Goal: Information Seeking & Learning: Learn about a topic

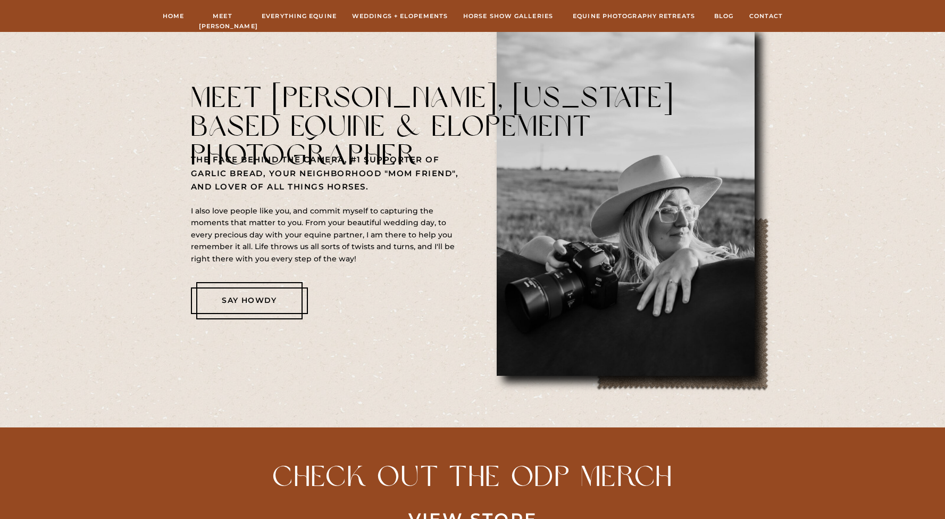
scroll to position [568, 0]
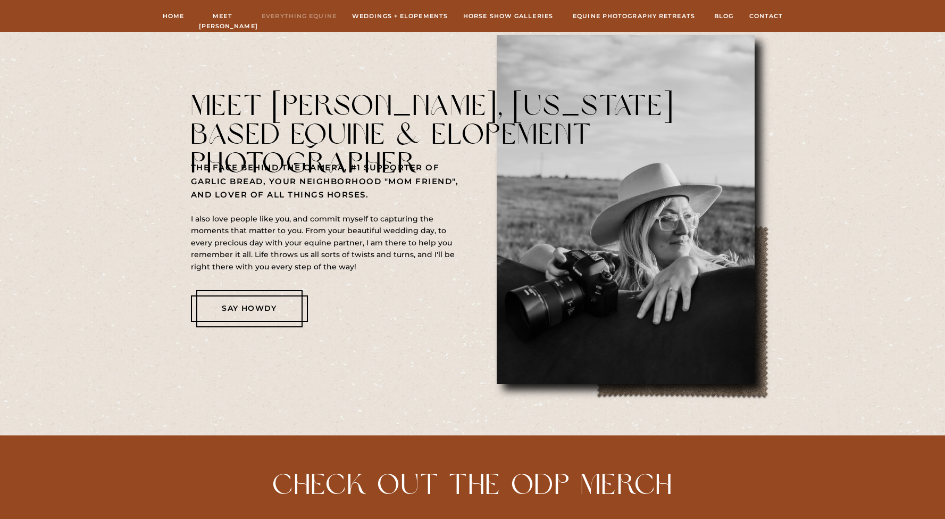
click at [282, 18] on nav "Everything Equine" at bounding box center [300, 16] width 78 height 10
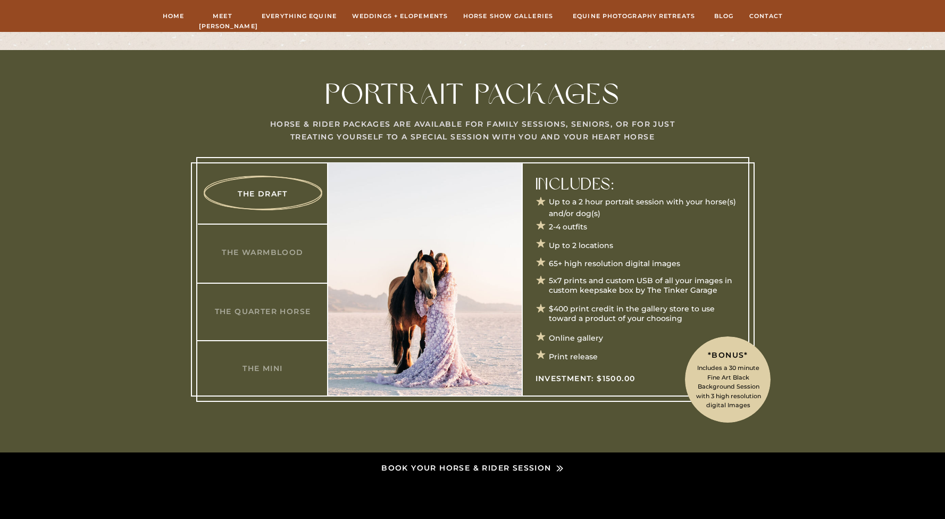
scroll to position [534, 0]
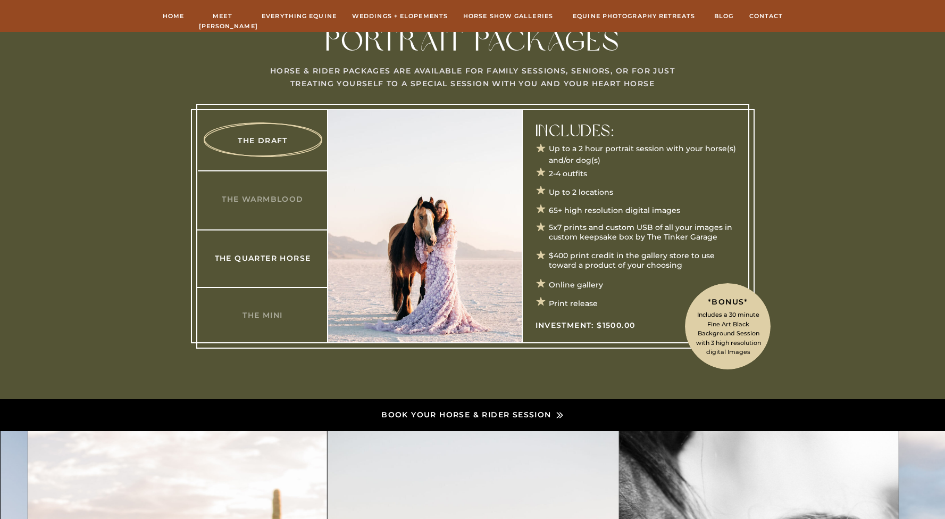
click at [273, 258] on h3 "The Quarter Horse" at bounding box center [263, 257] width 103 height 11
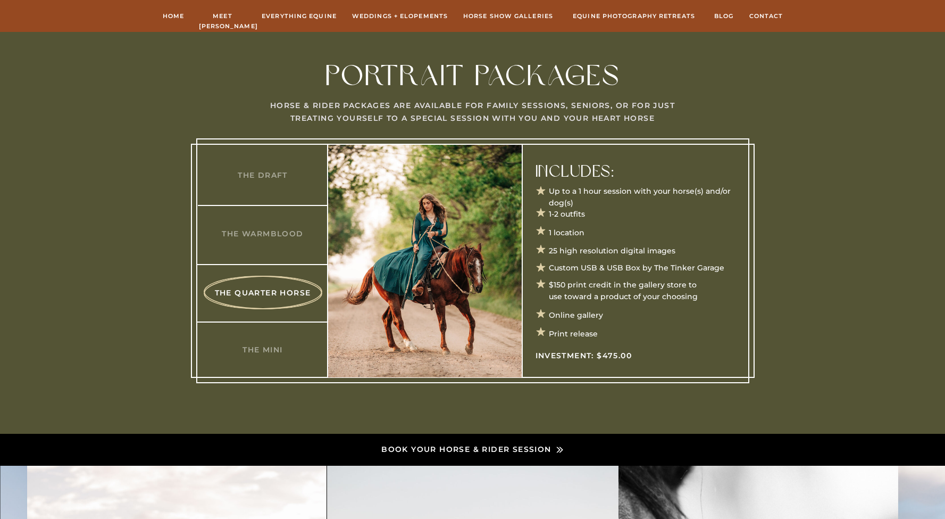
scroll to position [499, 0]
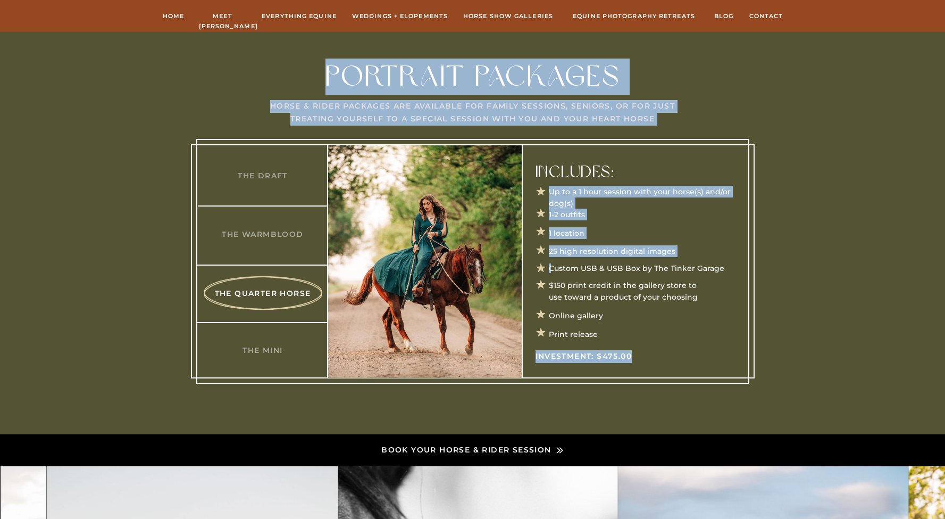
drag, startPoint x: 653, startPoint y: 355, endPoint x: 533, endPoint y: 206, distance: 191.9
click at [533, 206] on div "Horse & Rider Packages are available for Family Sessions, Seniors, or for just …" at bounding box center [472, 233] width 945 height 402
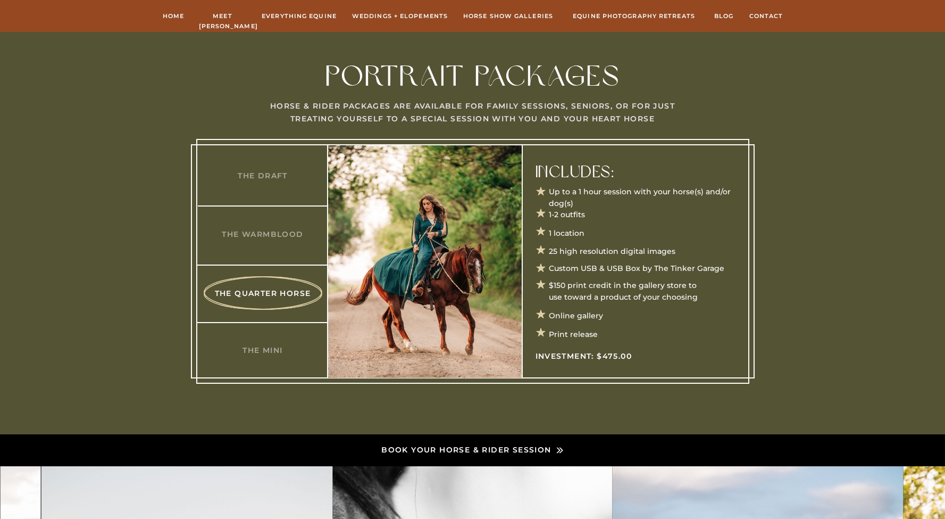
click at [623, 326] on div at bounding box center [472, 261] width 553 height 245
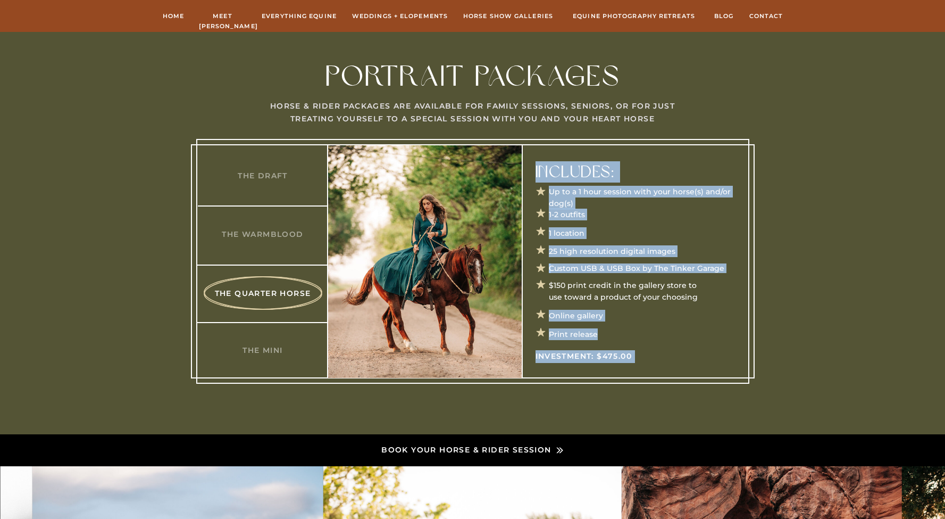
drag, startPoint x: 542, startPoint y: 190, endPoint x: 616, endPoint y: 336, distance: 163.0
click at [616, 336] on div "Up to a 1 hour session with your horse(s) and/or dog(s) 1-2 outfits 1 location …" at bounding box center [473, 233] width 638 height 402
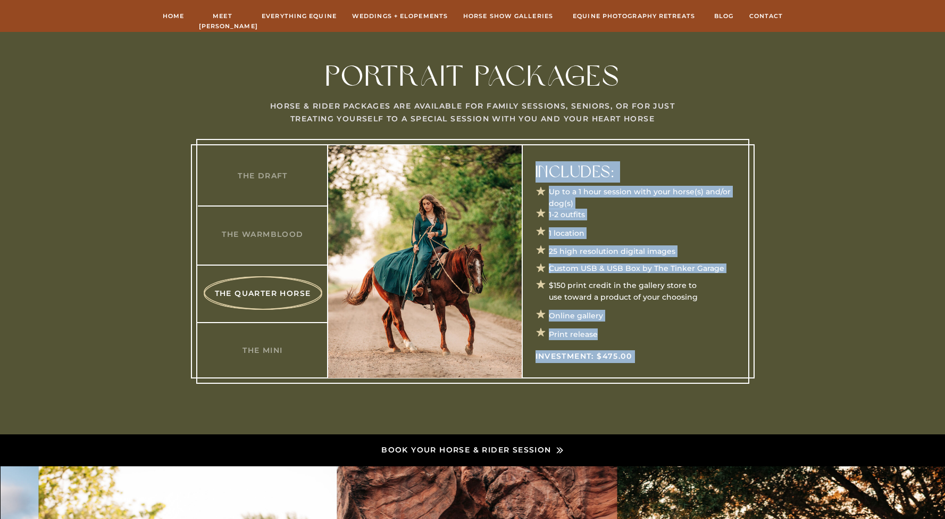
copy div "Up to a 1 hour session with your horse(s) and/or dog(s) 1-2 outfits 1 location …"
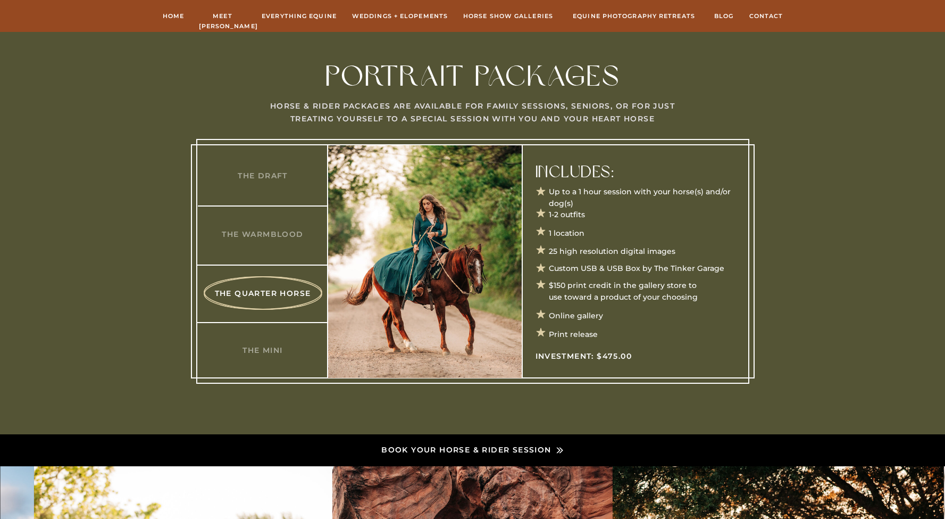
drag, startPoint x: 592, startPoint y: 304, endPoint x: 613, endPoint y: 296, distance: 22.7
click at [591, 304] on div at bounding box center [472, 261] width 553 height 245
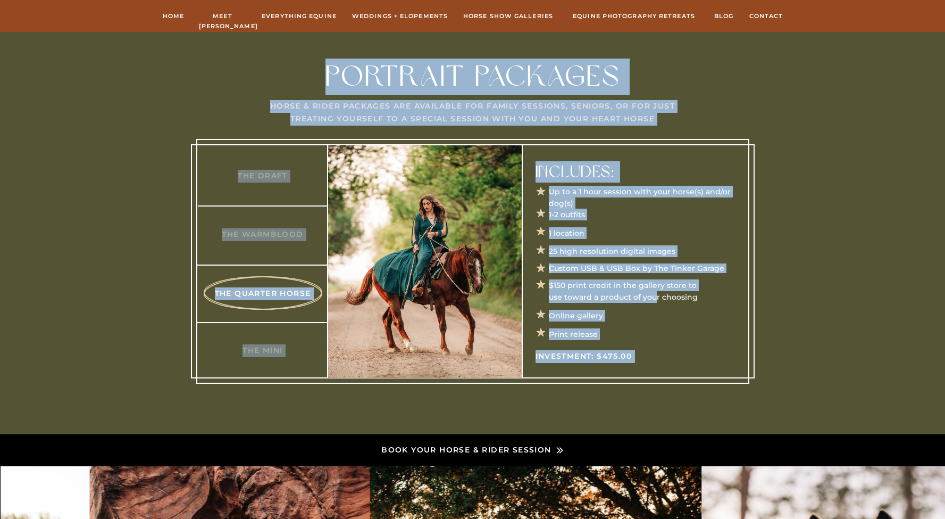
drag, startPoint x: 692, startPoint y: 295, endPoint x: 662, endPoint y: 296, distance: 29.8
click at [658, 295] on div "Horse & Rider Packages are available for Family Sessions, Seniors, or for just …" at bounding box center [472, 233] width 945 height 402
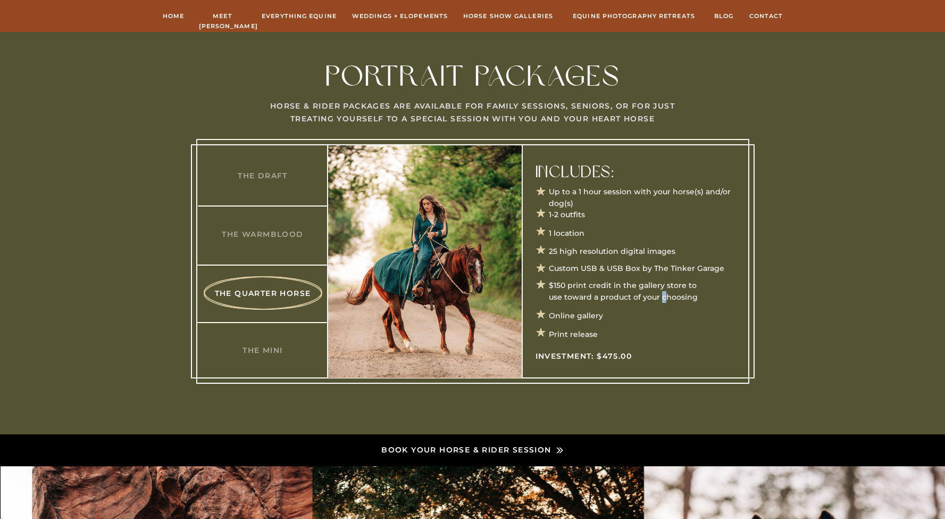
drag, startPoint x: 662, startPoint y: 296, endPoint x: 672, endPoint y: 296, distance: 9.6
click at [667, 289] on p "$150 print credit in the gallery store to use toward a product of your choosing" at bounding box center [627, 284] width 156 height 10
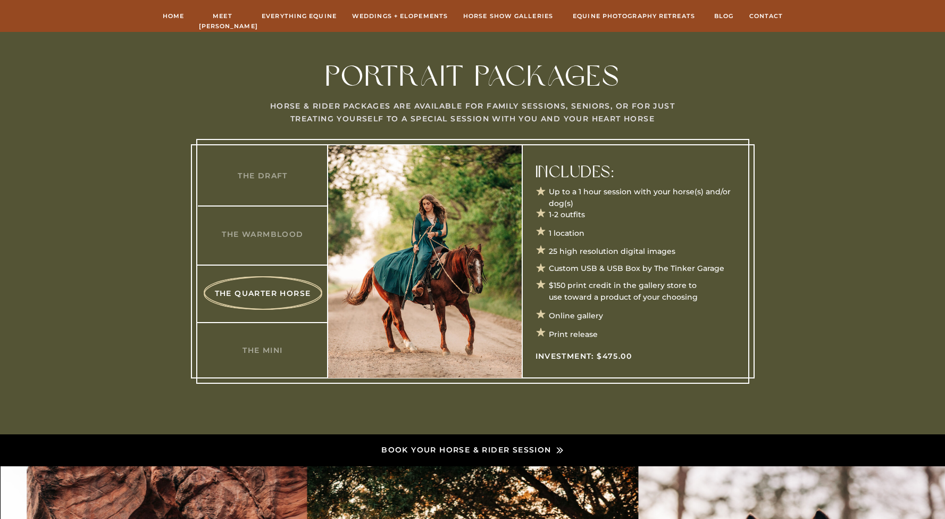
click at [698, 298] on div at bounding box center [472, 261] width 553 height 245
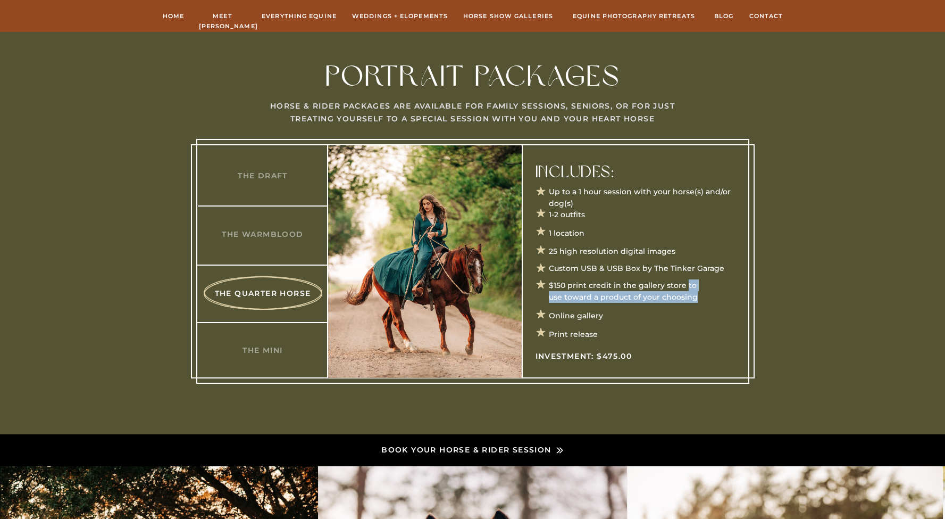
drag, startPoint x: 684, startPoint y: 285, endPoint x: 693, endPoint y: 294, distance: 12.8
click at [693, 289] on p "$150 print credit in the gallery store to use toward a product of your choosing" at bounding box center [627, 284] width 156 height 10
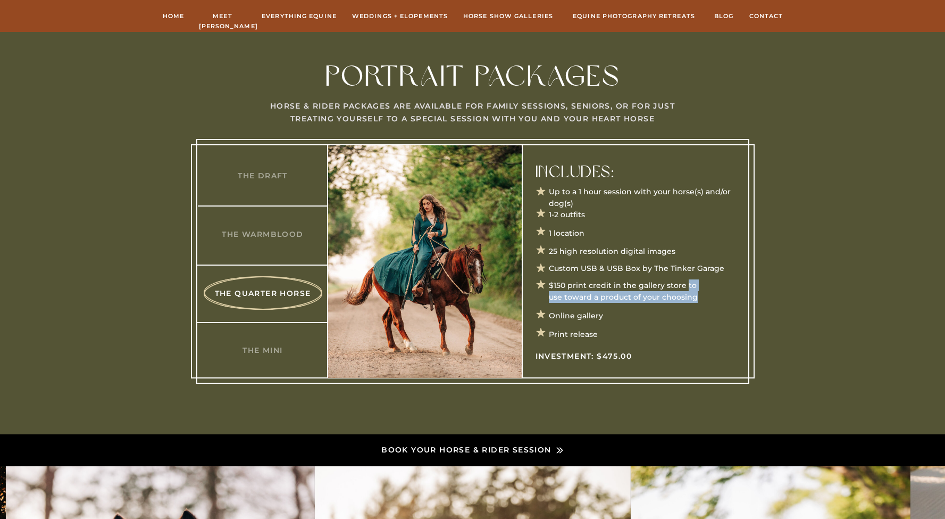
copy p "to use toward a product of your choosing"
